Goal: Task Accomplishment & Management: Manage account settings

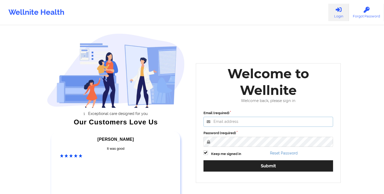
click at [255, 122] on input "Email (required)" at bounding box center [269, 122] width 130 height 10
type input "[PERSON_NAME][EMAIL_ADDRESS][DOMAIN_NAME]"
click at [204, 161] on button "Submit" at bounding box center [269, 166] width 130 height 11
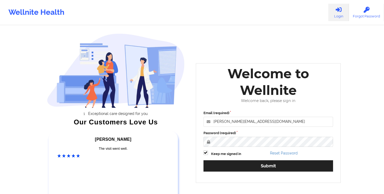
click at [275, 172] on div "Email (required) [PERSON_NAME][EMAIL_ADDRESS][DOMAIN_NAME] Password (required) …" at bounding box center [268, 143] width 137 height 72
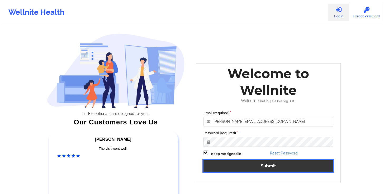
click at [276, 166] on button "Submit" at bounding box center [269, 166] width 130 height 11
click at [266, 165] on button "Submit" at bounding box center [269, 166] width 130 height 11
